Goal: Information Seeking & Learning: Learn about a topic

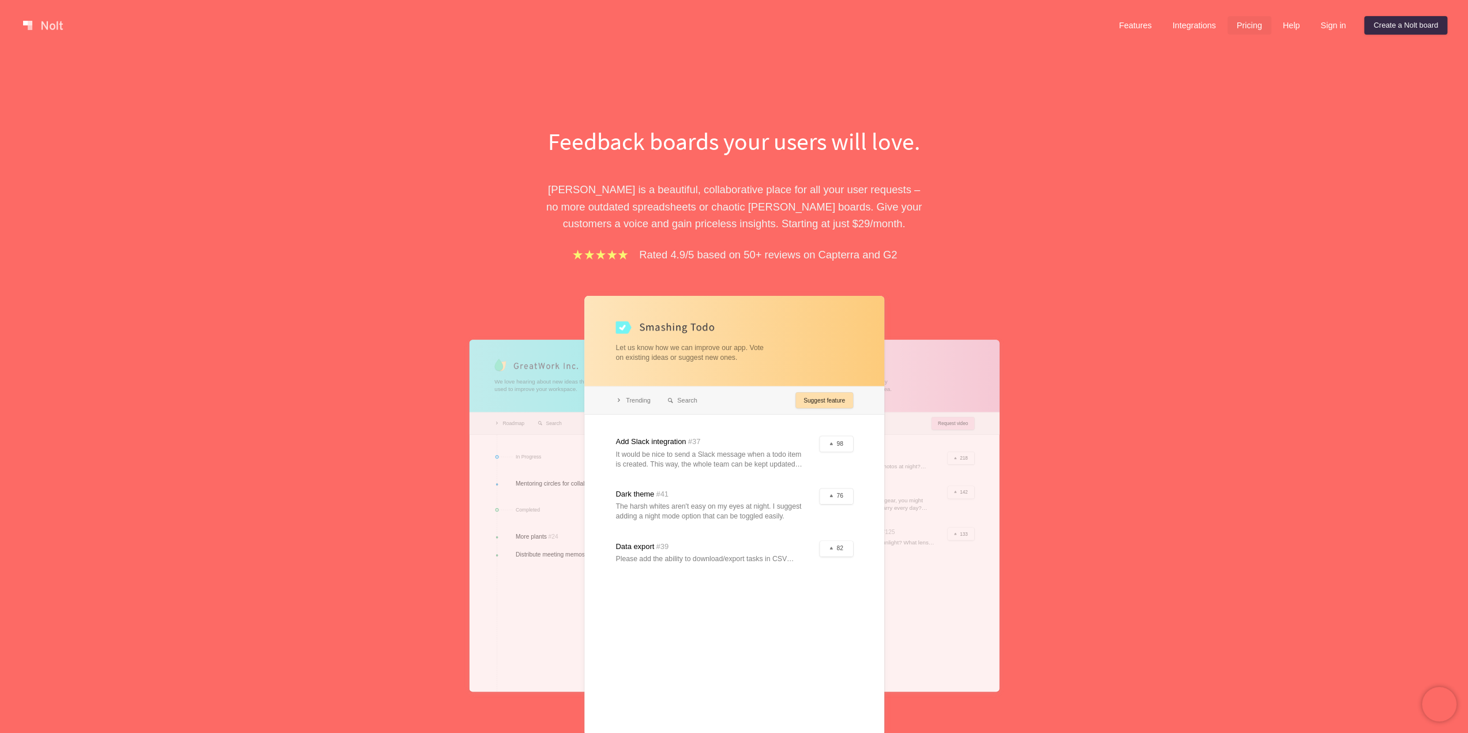
click at [1251, 25] on link "Pricing" at bounding box center [1250, 25] width 44 height 18
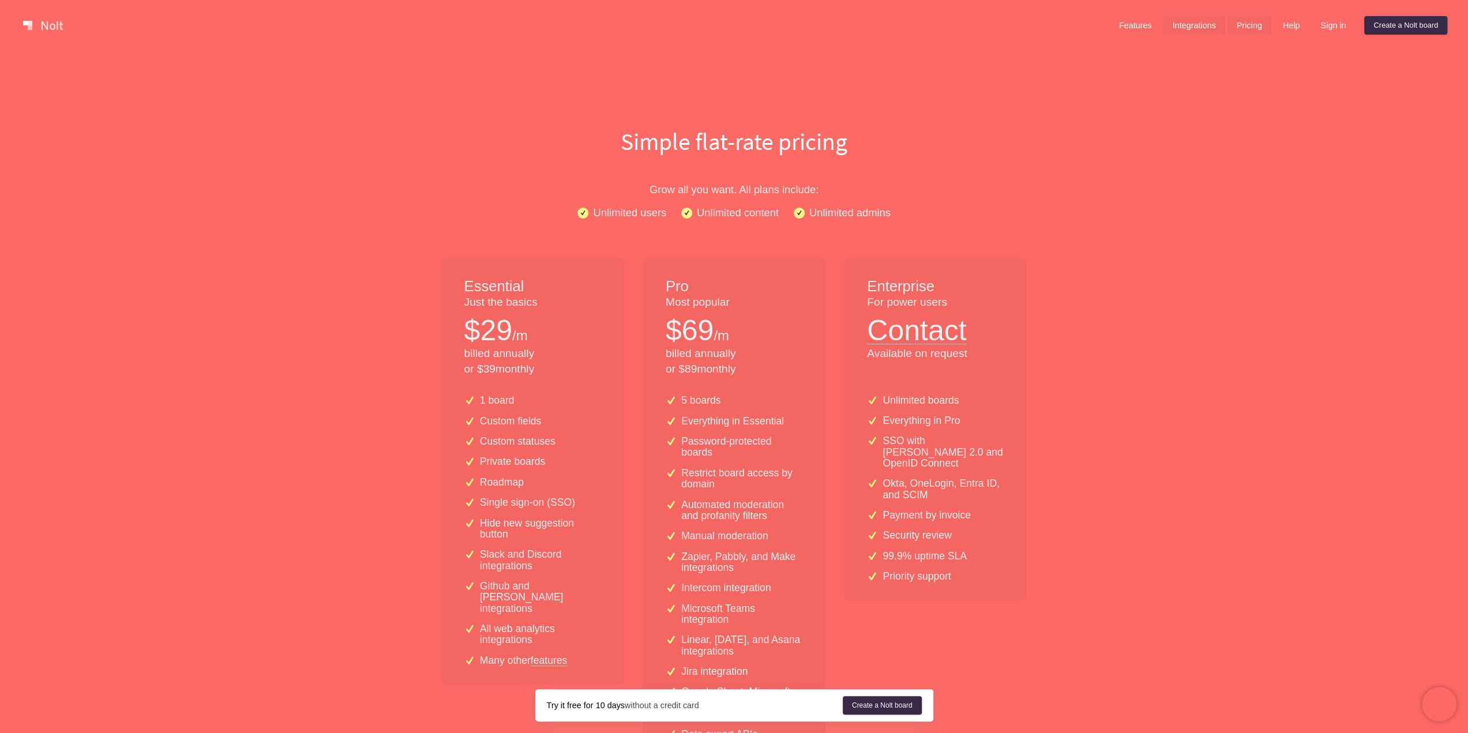
click at [1204, 27] on link "Integrations" at bounding box center [1194, 25] width 62 height 18
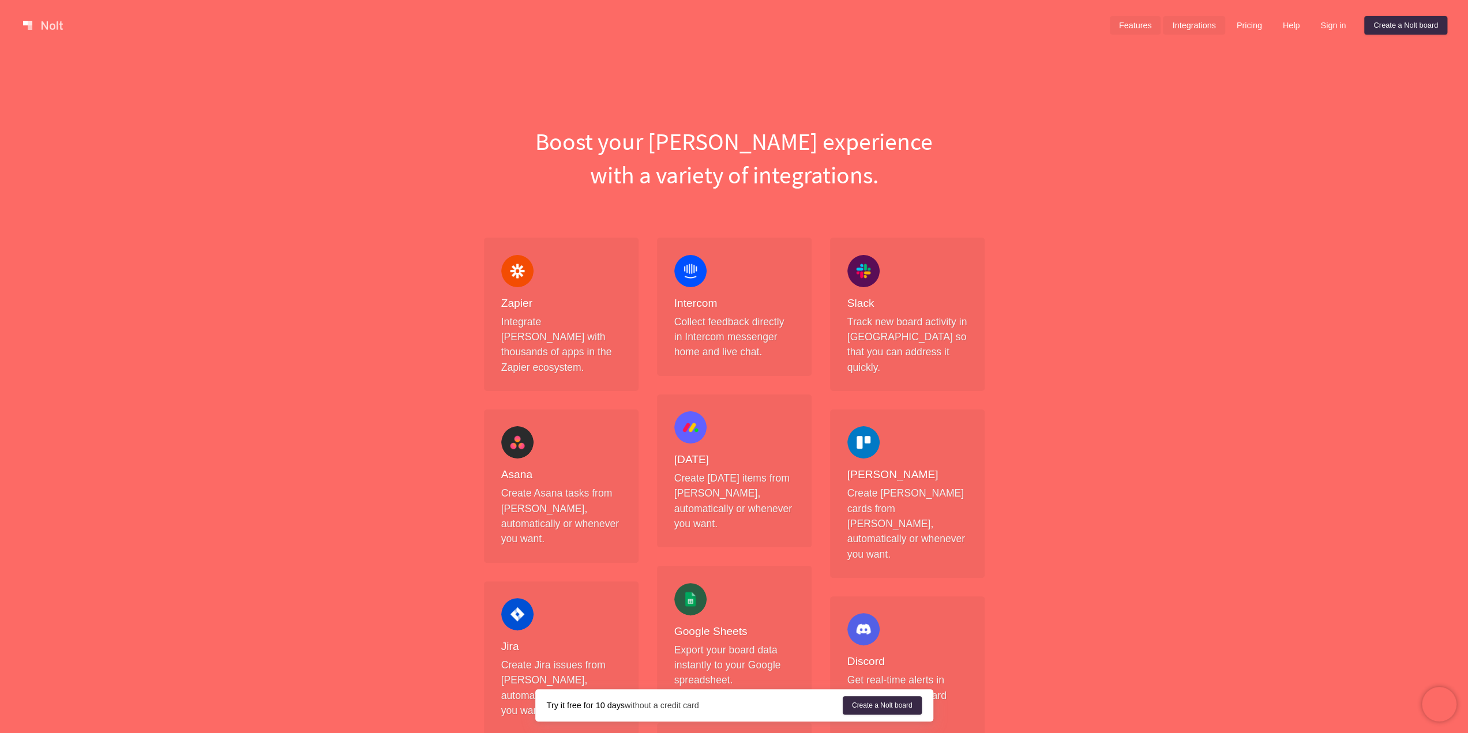
click at [1138, 28] on link "Features" at bounding box center [1135, 25] width 51 height 18
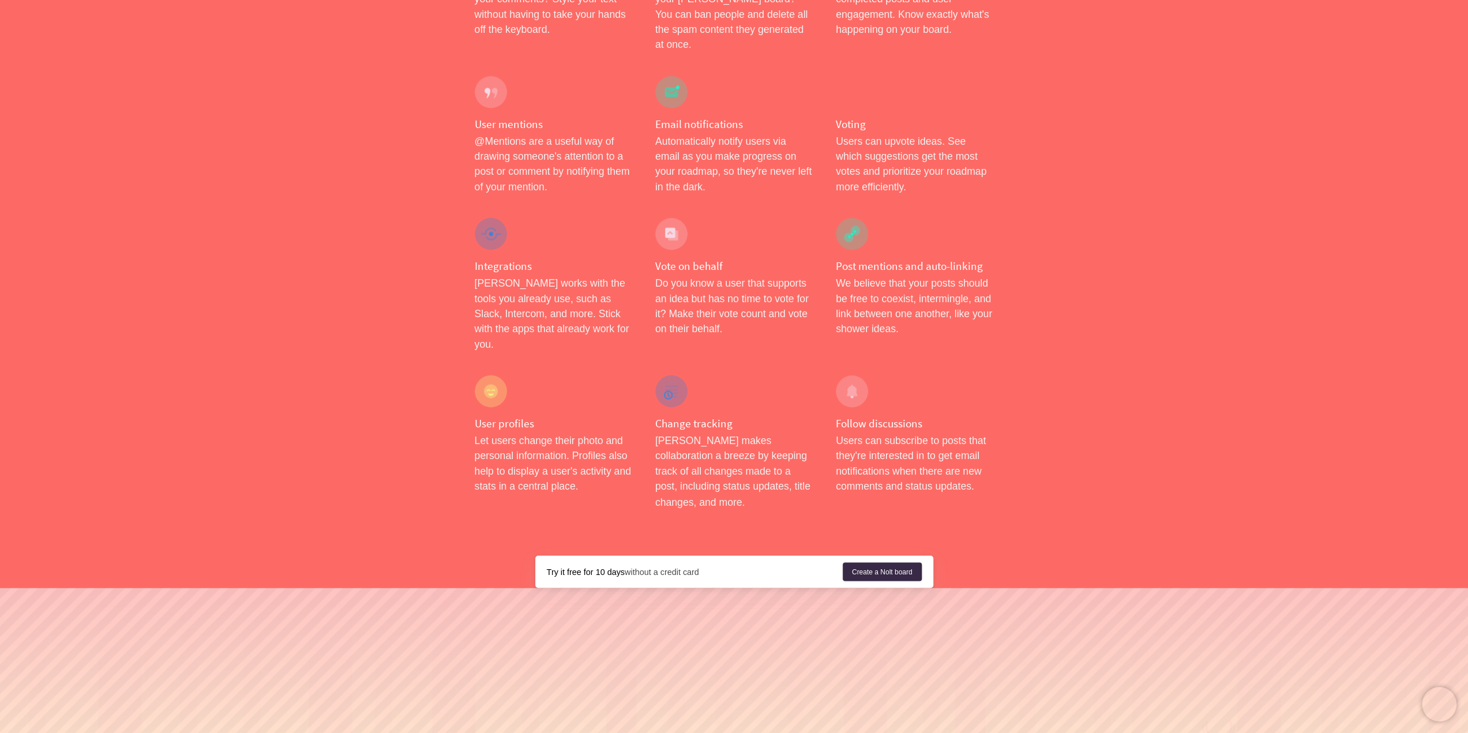
scroll to position [1716, 0]
